Goal: Information Seeking & Learning: Learn about a topic

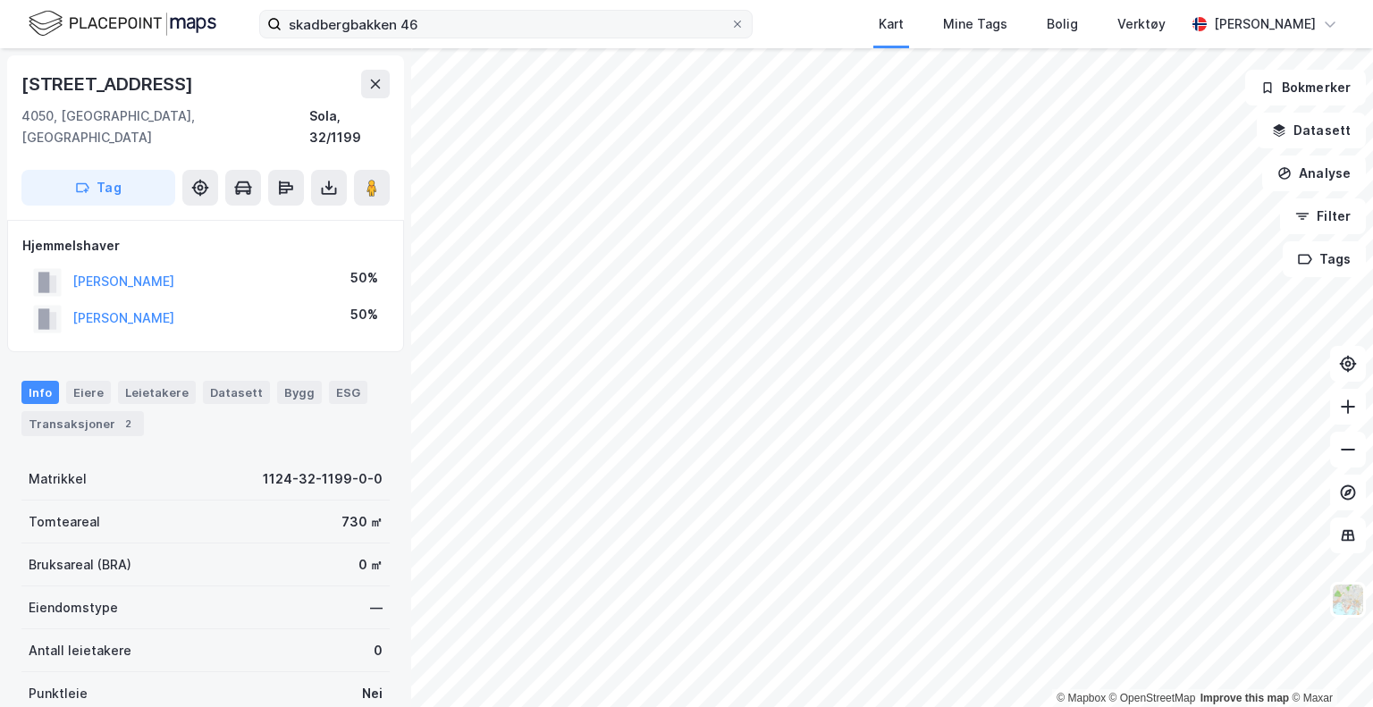
scroll to position [5, 0]
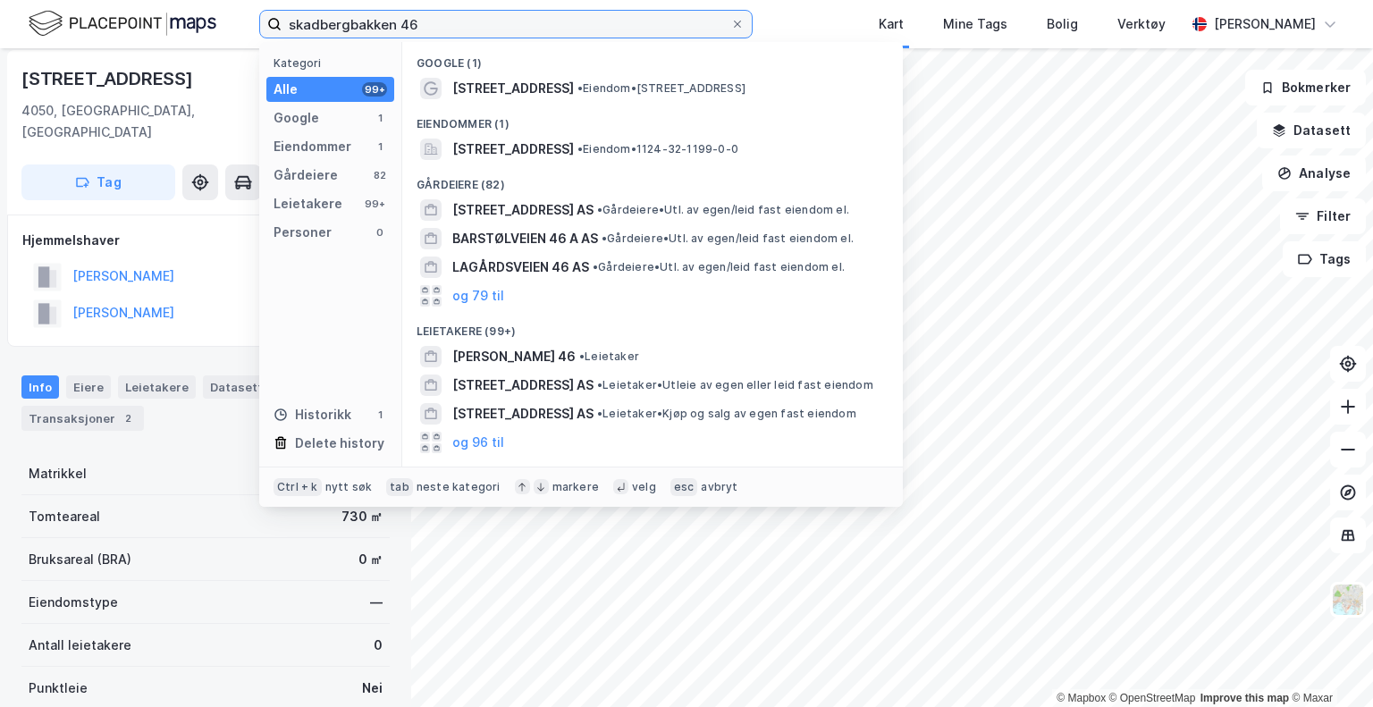
drag, startPoint x: 431, startPoint y: 23, endPoint x: 206, endPoint y: 23, distance: 225.3
click at [206, 23] on div "skadbergbakken 46 Kategori Alle 99+ Google 1 Eiendommer 1 Gårdeiere 82 Leietake…" at bounding box center [686, 24] width 1373 height 48
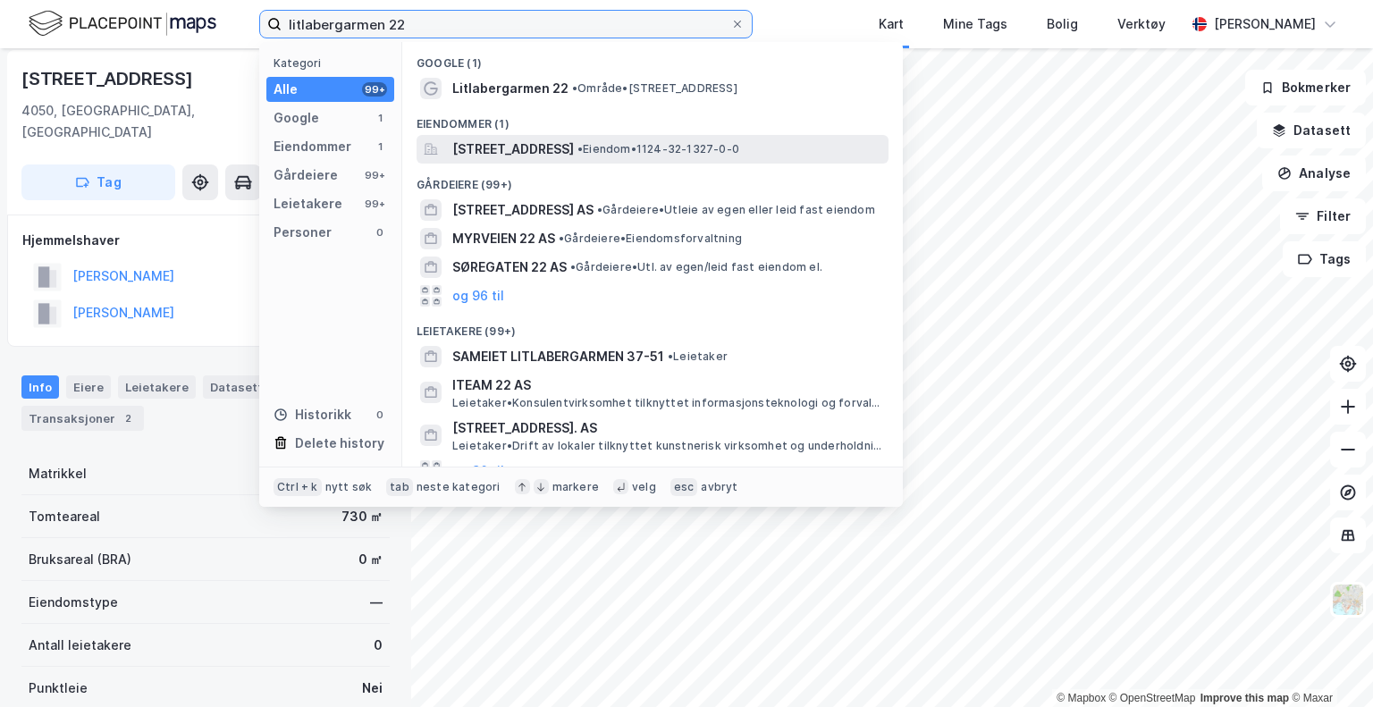
type input "litlabergarmen 22"
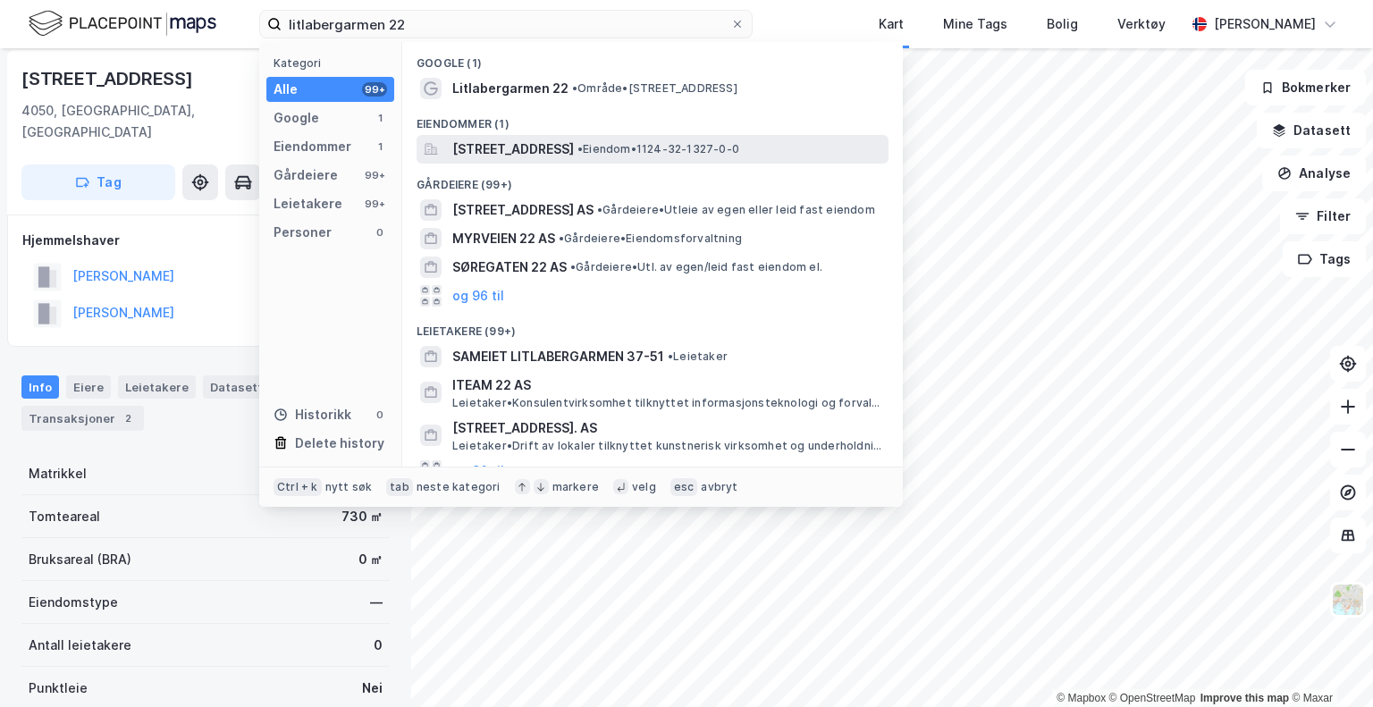
click at [533, 154] on span "[STREET_ADDRESS]" at bounding box center [513, 149] width 122 height 21
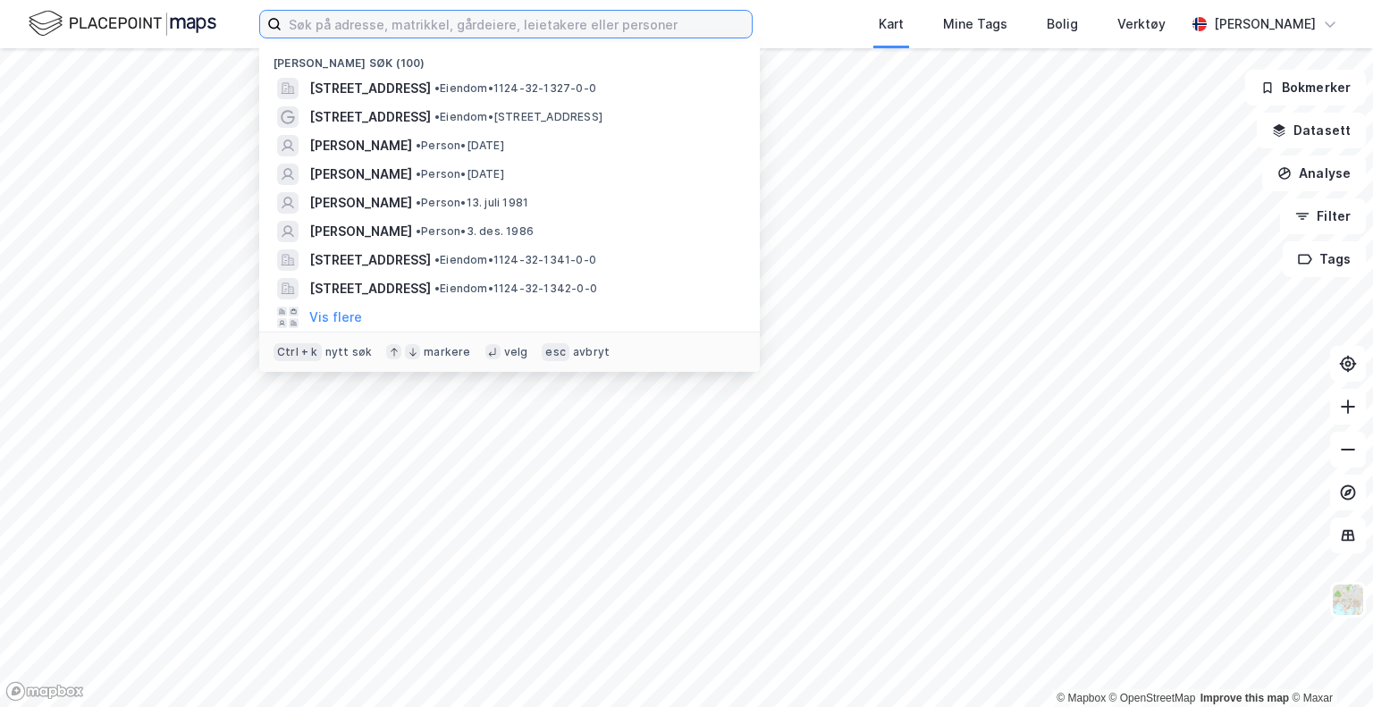
click at [347, 18] on input at bounding box center [517, 24] width 470 height 27
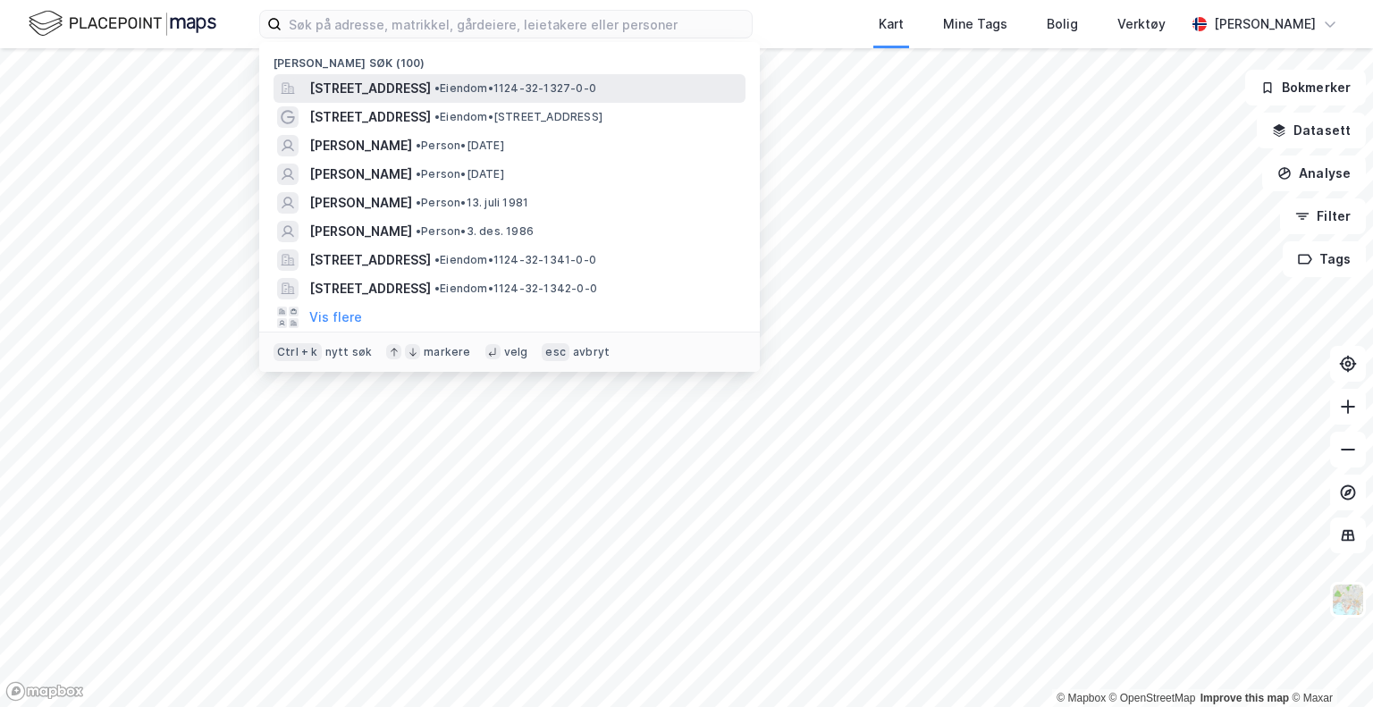
click at [431, 93] on span "[STREET_ADDRESS]" at bounding box center [370, 88] width 122 height 21
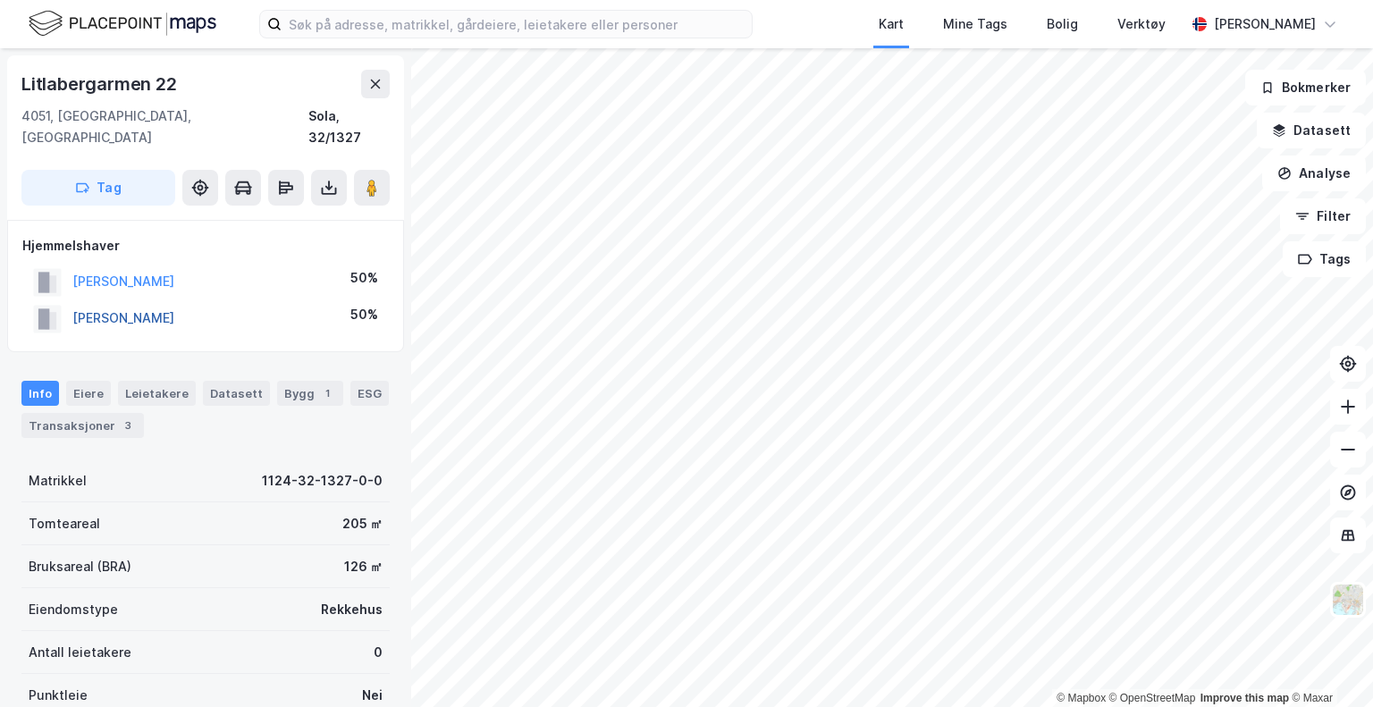
click at [0, 0] on button "[PERSON_NAME]" at bounding box center [0, 0] width 0 height 0
click at [86, 413] on div "Transaksjoner 3" at bounding box center [82, 425] width 122 height 25
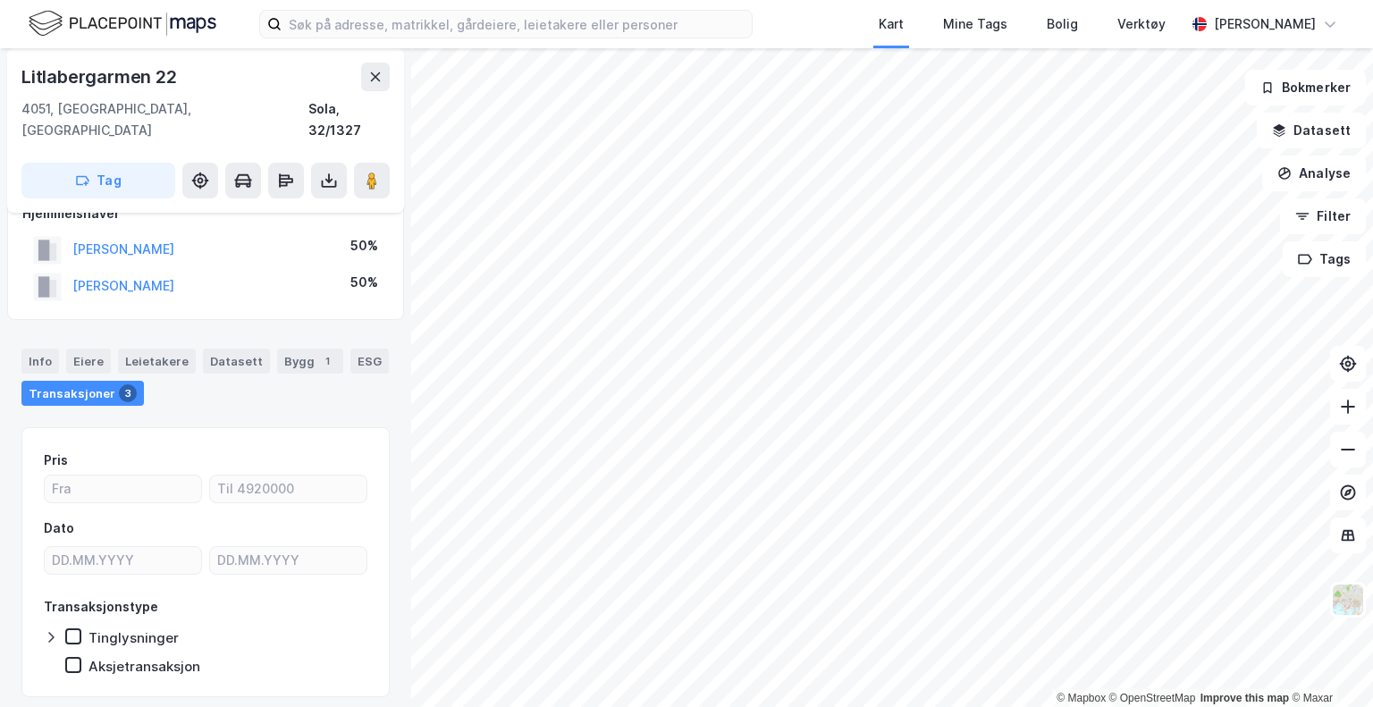
scroll to position [31, 0]
click at [104, 276] on div "[PERSON_NAME]" at bounding box center [123, 286] width 102 height 21
click at [0, 0] on button "[PERSON_NAME]" at bounding box center [0, 0] width 0 height 0
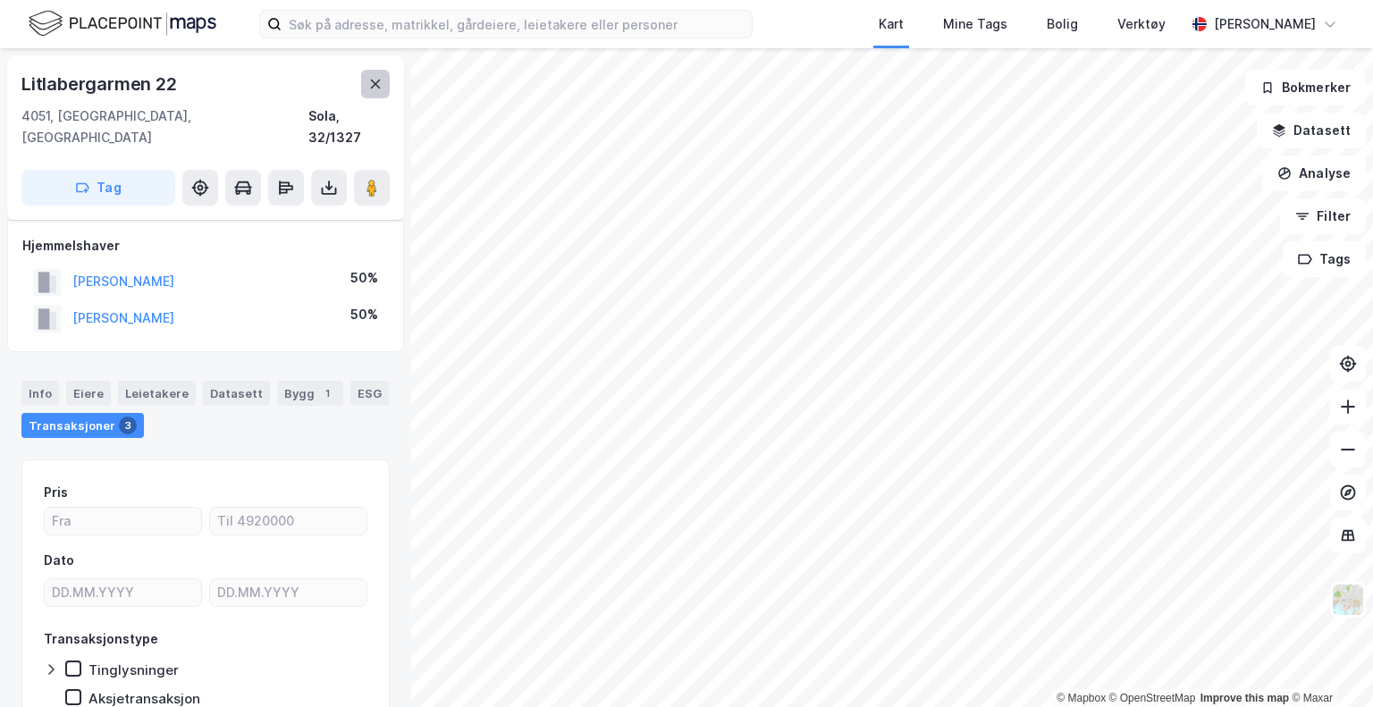
scroll to position [31, 0]
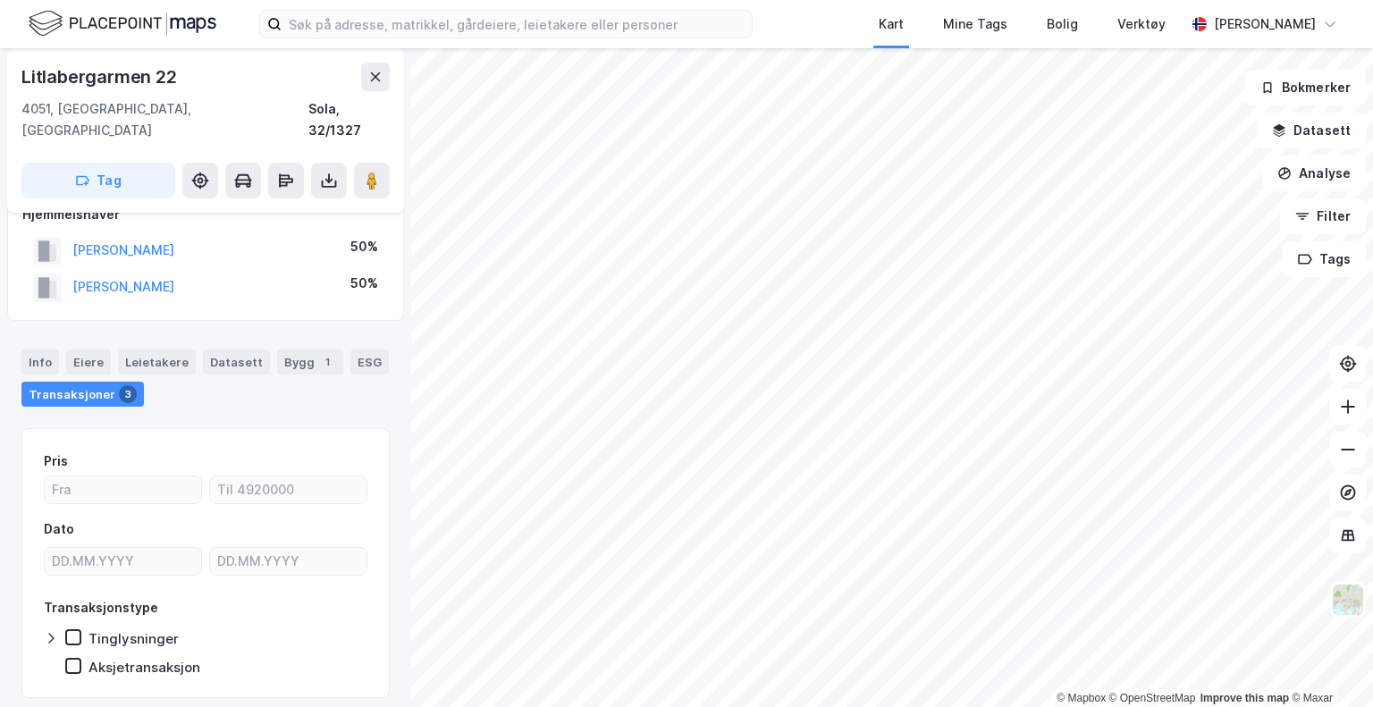
click at [174, 240] on div "VEDVIK SIMEN SUNDKLAKK" at bounding box center [123, 250] width 102 height 21
click at [0, 0] on button "VEDVIK SIMEN SUNDKLAKK" at bounding box center [0, 0] width 0 height 0
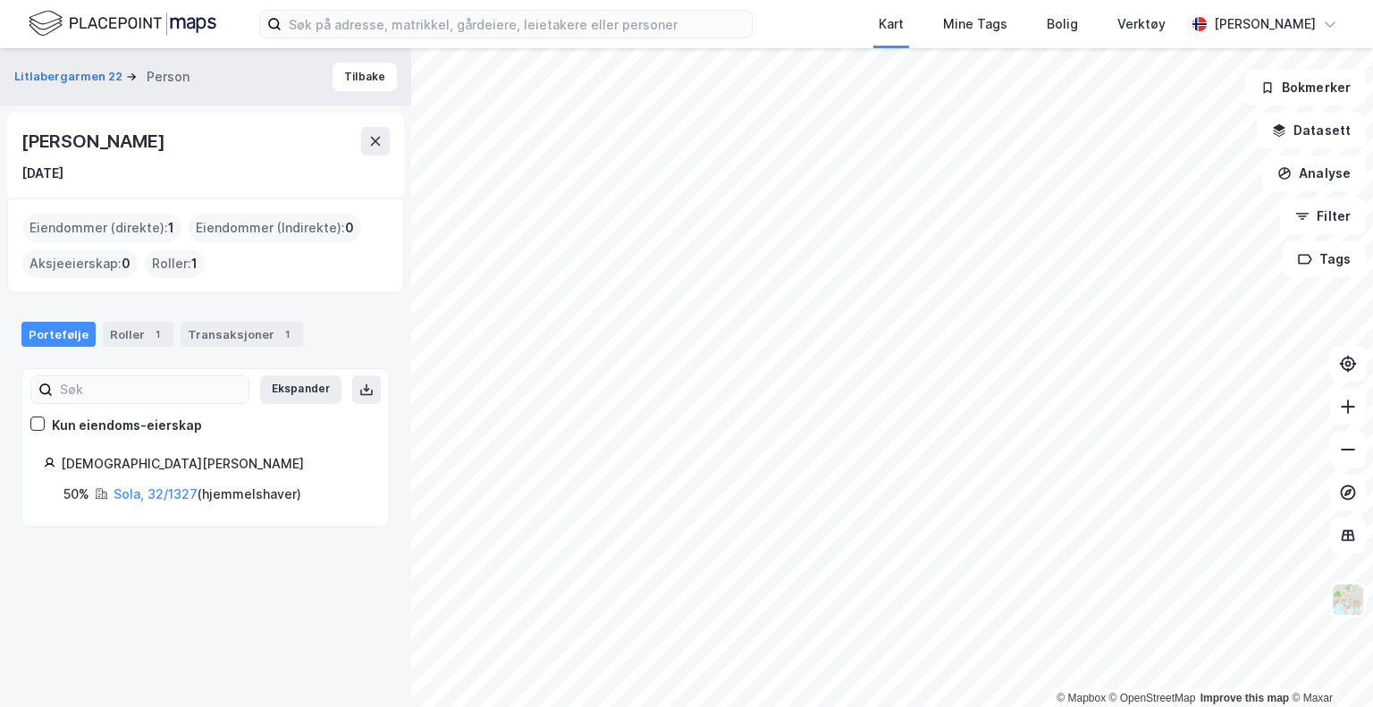
click at [176, 264] on div "Roller : 1" at bounding box center [175, 263] width 60 height 29
click at [132, 333] on div "Roller 1" at bounding box center [138, 334] width 71 height 25
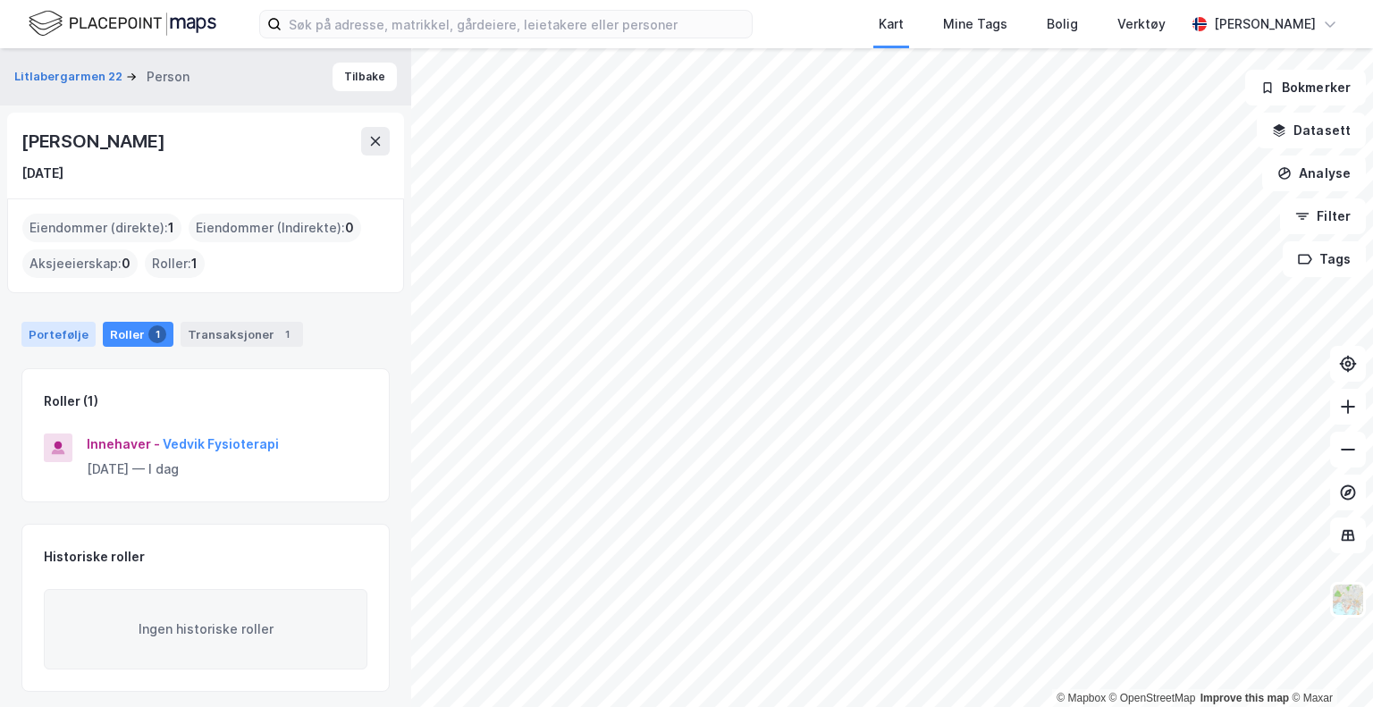
click at [51, 343] on div "Portefølje" at bounding box center [58, 334] width 74 height 25
